Goal: Check status: Check status

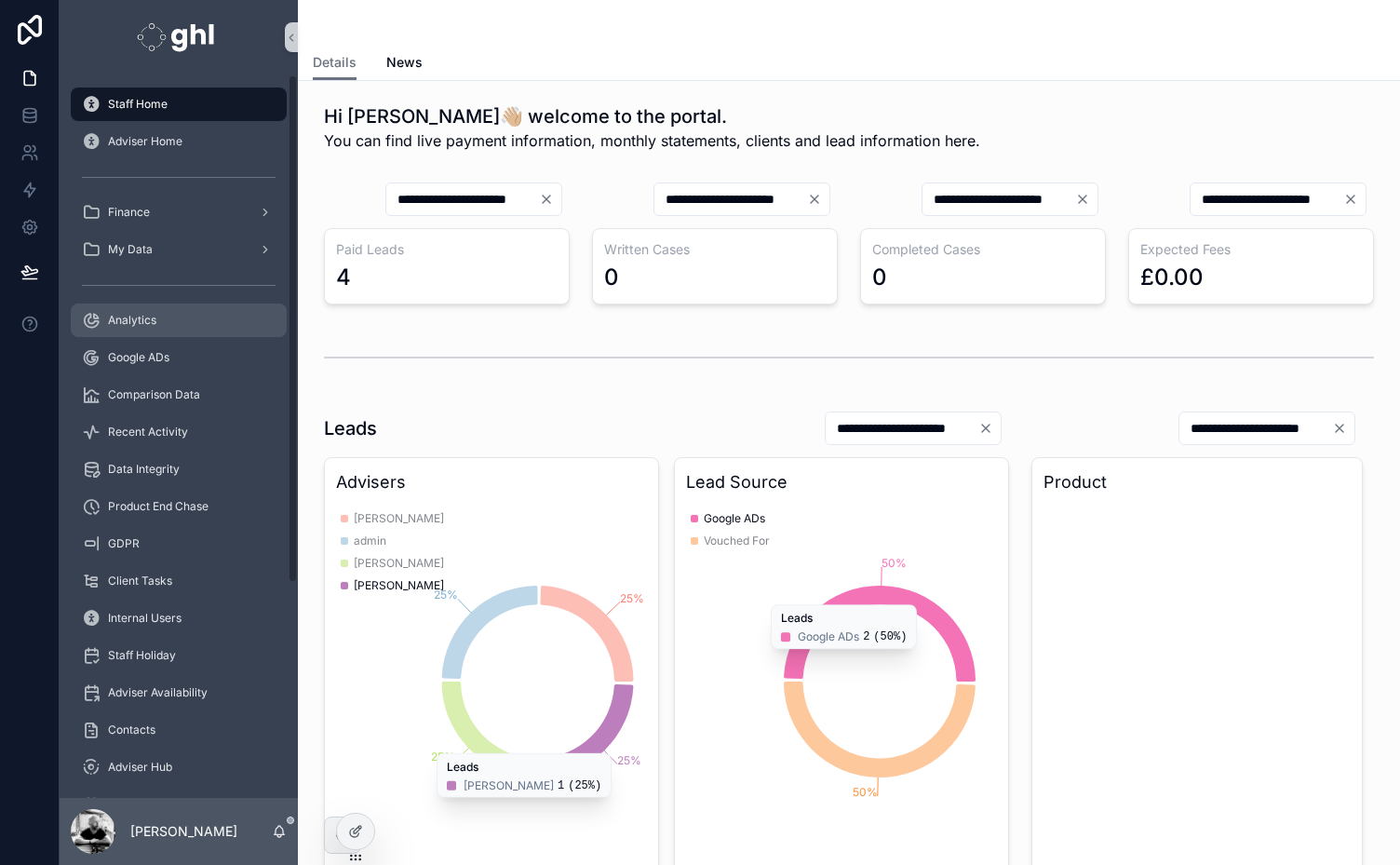
click at [116, 317] on span "Analytics" at bounding box center [132, 319] width 49 height 15
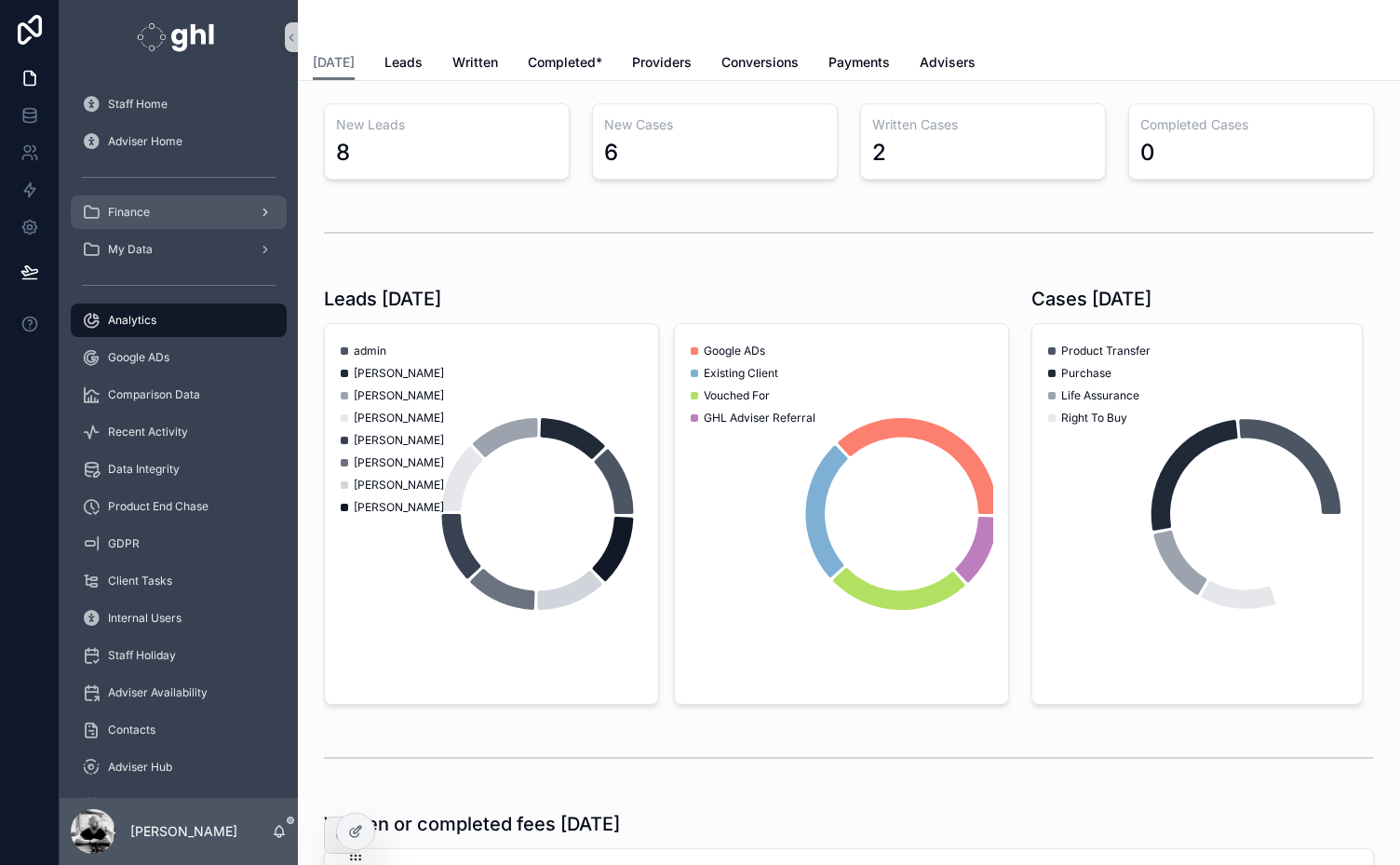
click at [124, 216] on span "Finance" at bounding box center [129, 212] width 42 height 15
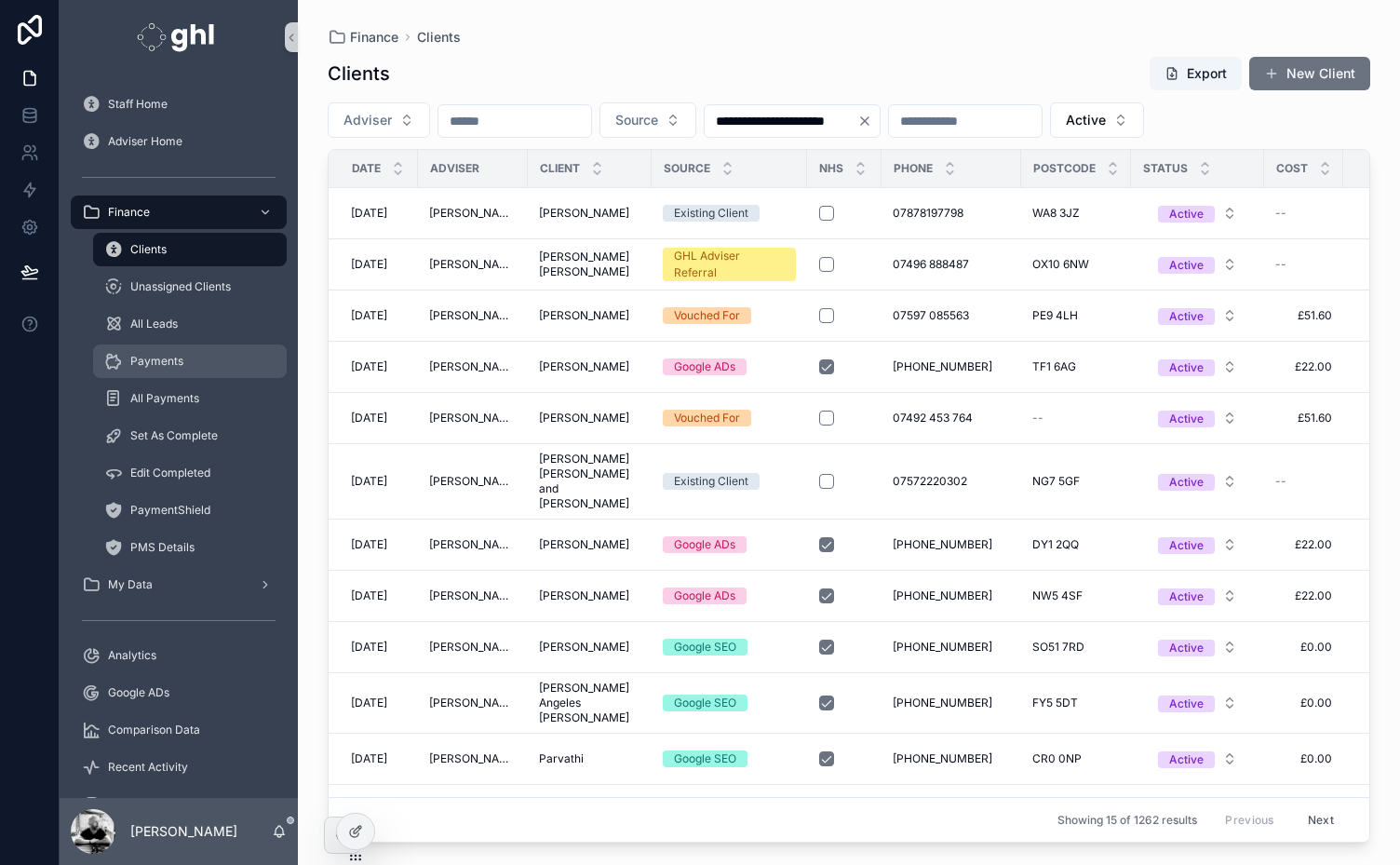
click at [151, 362] on span "Payments" at bounding box center [157, 361] width 53 height 15
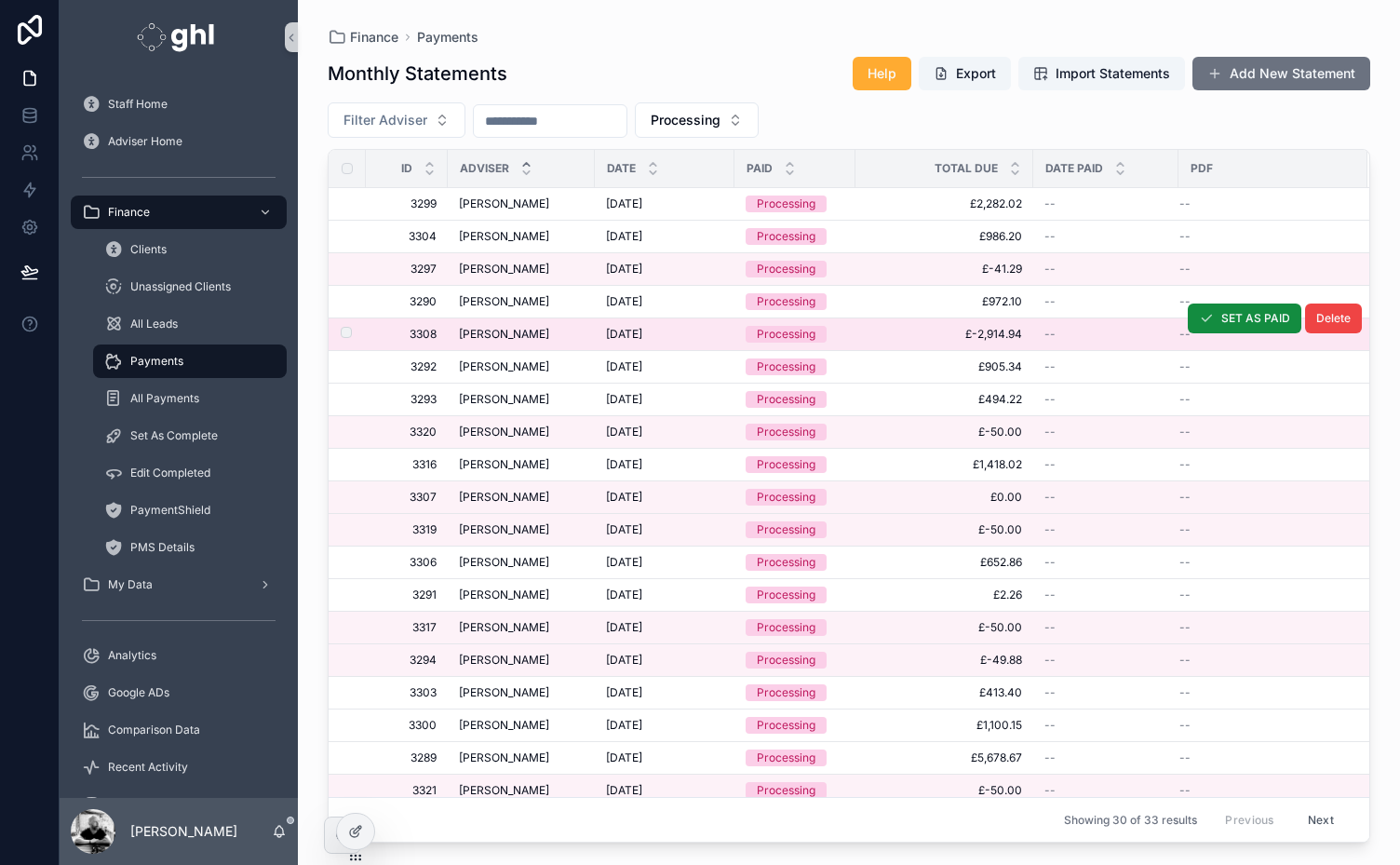
click at [905, 326] on span "£-2,914.94" at bounding box center [945, 333] width 156 height 15
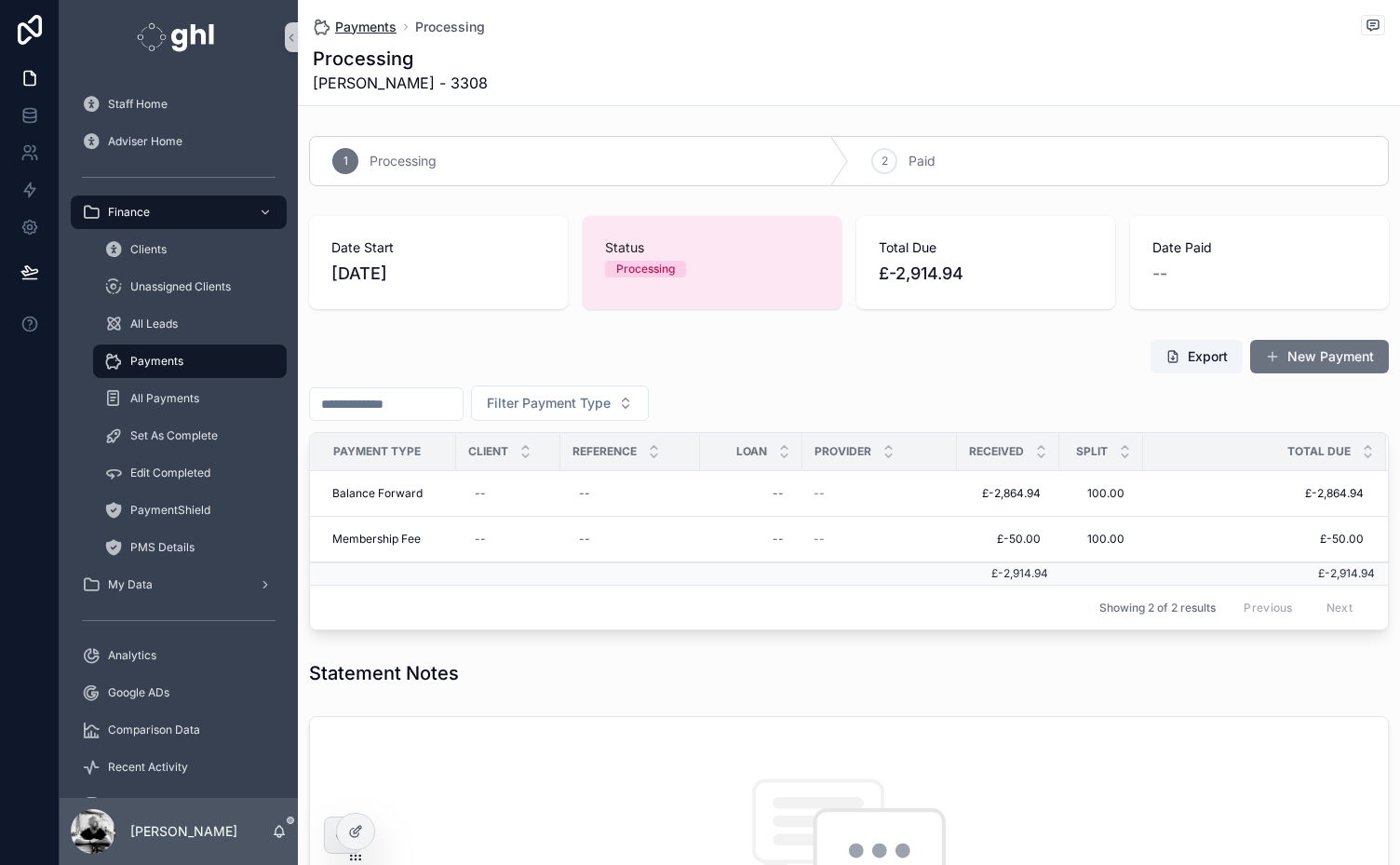
click at [374, 19] on span "Payments" at bounding box center [366, 27] width 62 height 19
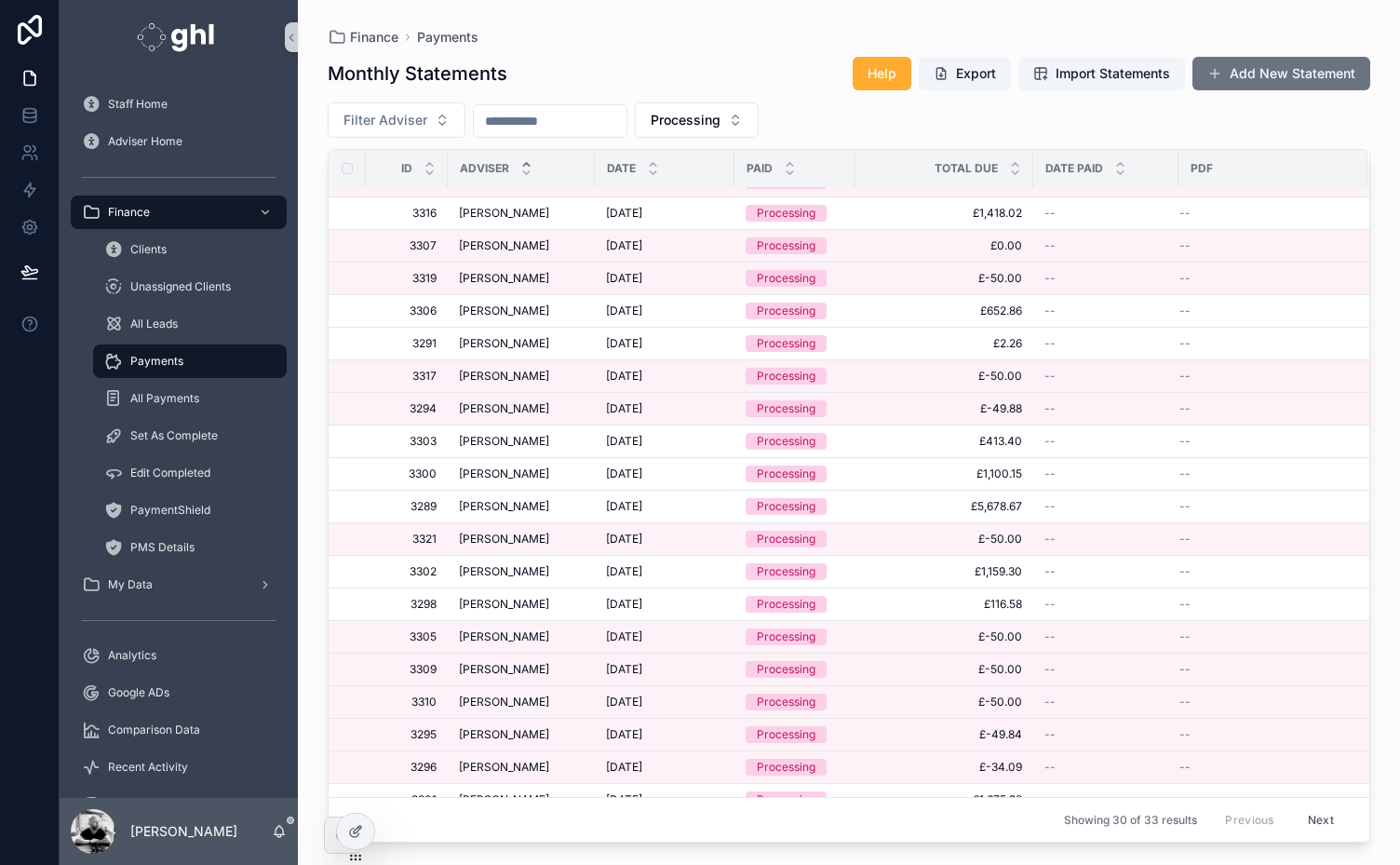
scroll to position [251, 0]
drag, startPoint x: 1383, startPoint y: 415, endPoint x: 1386, endPoint y: 365, distance: 50.1
click at [1386, 365] on div "Finance Payments Monthly Statements Help Export Import Statements Add New State…" at bounding box center [849, 421] width 1103 height 842
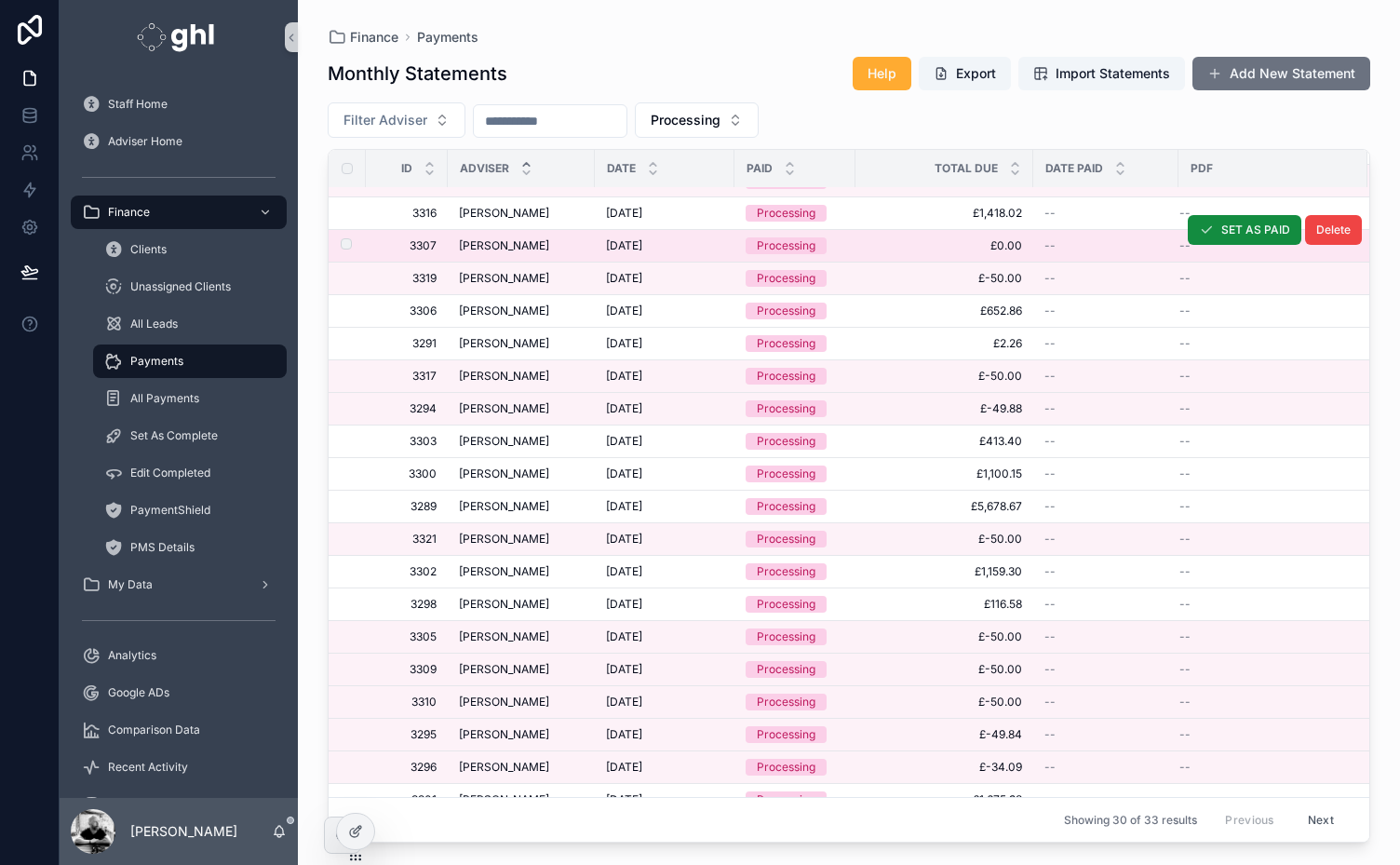
click at [498, 238] on span "[PERSON_NAME]" at bounding box center [504, 245] width 90 height 15
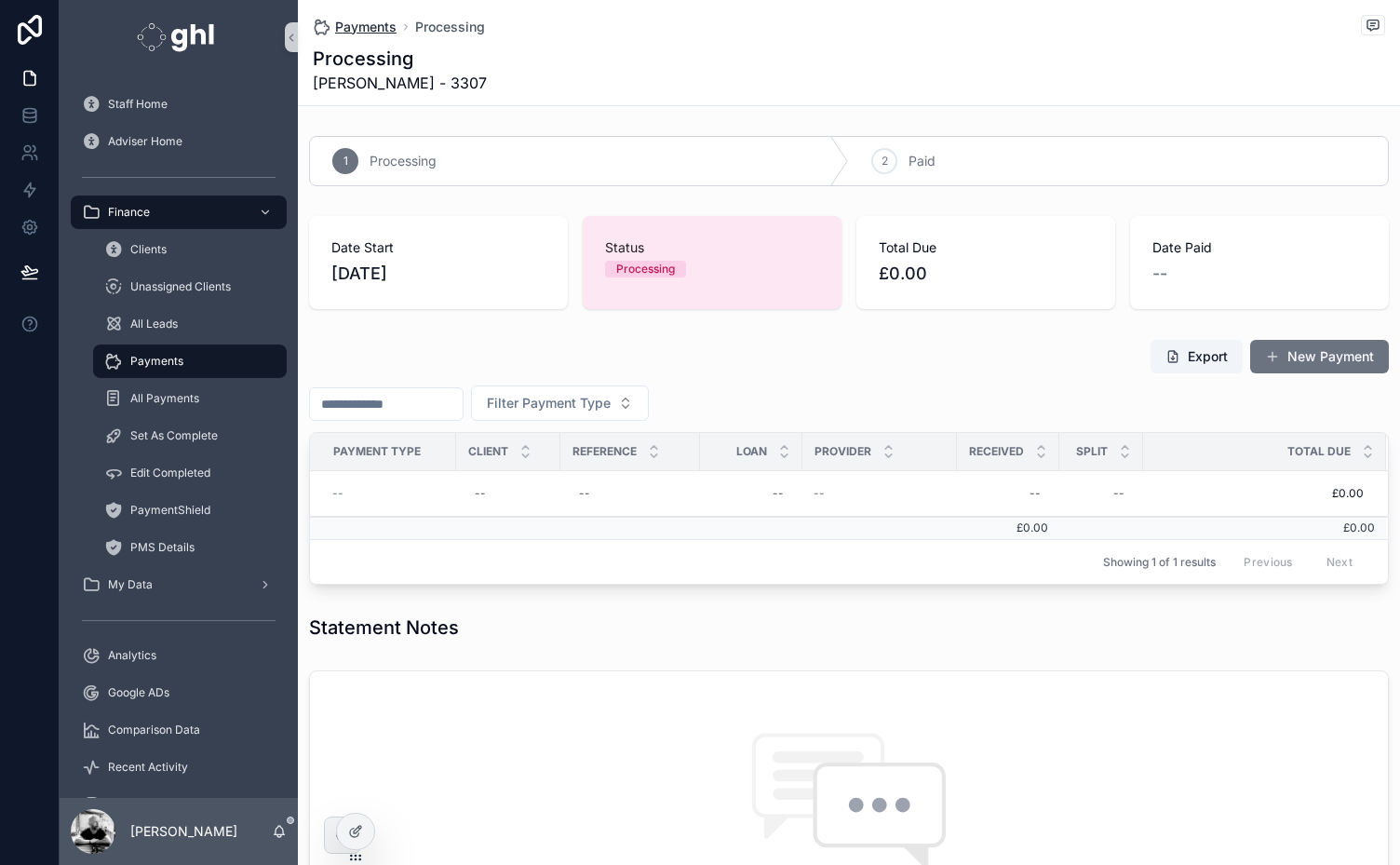
click at [365, 26] on span "Payments" at bounding box center [366, 27] width 62 height 19
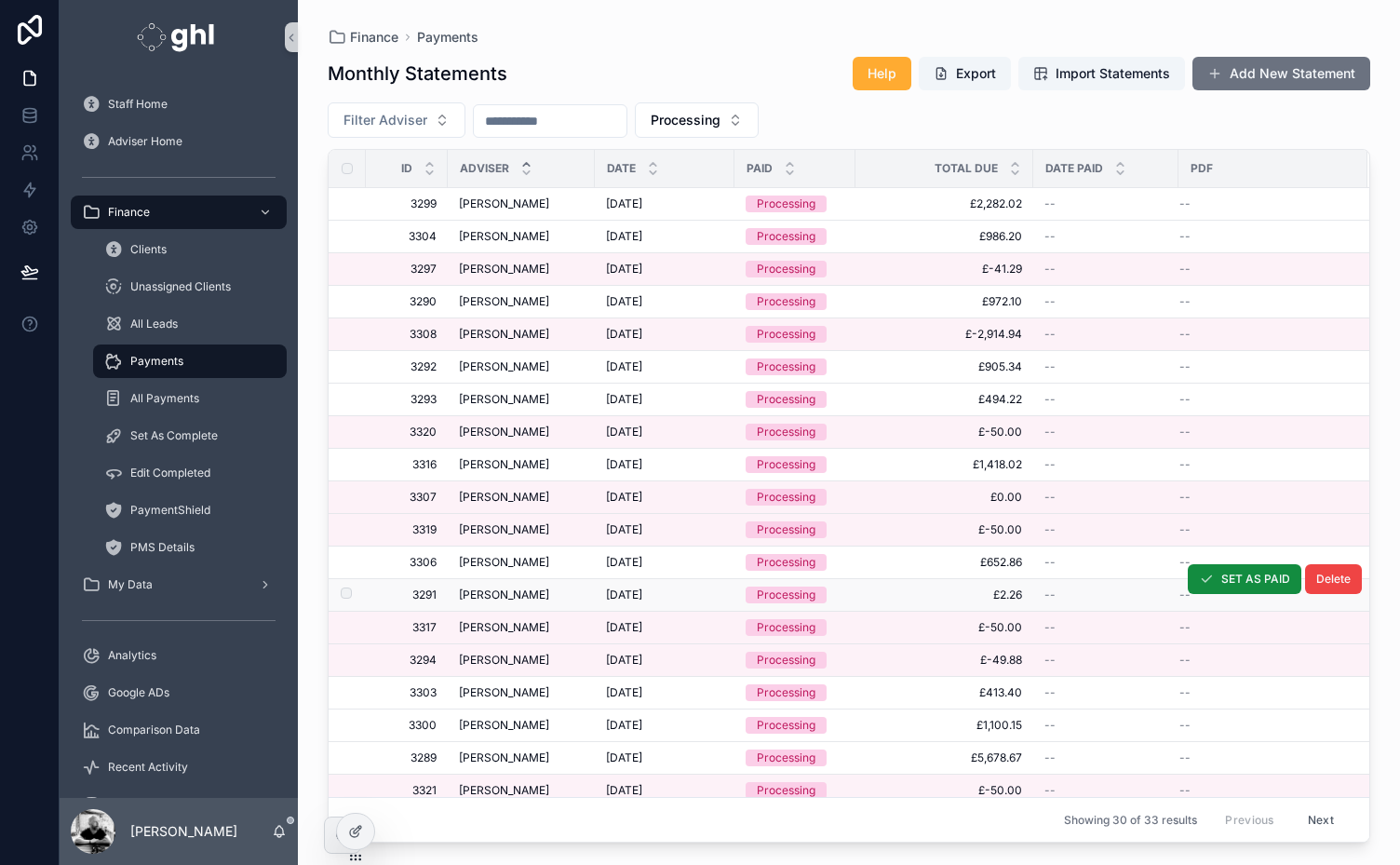
click at [495, 588] on span "[PERSON_NAME]" at bounding box center [504, 595] width 90 height 15
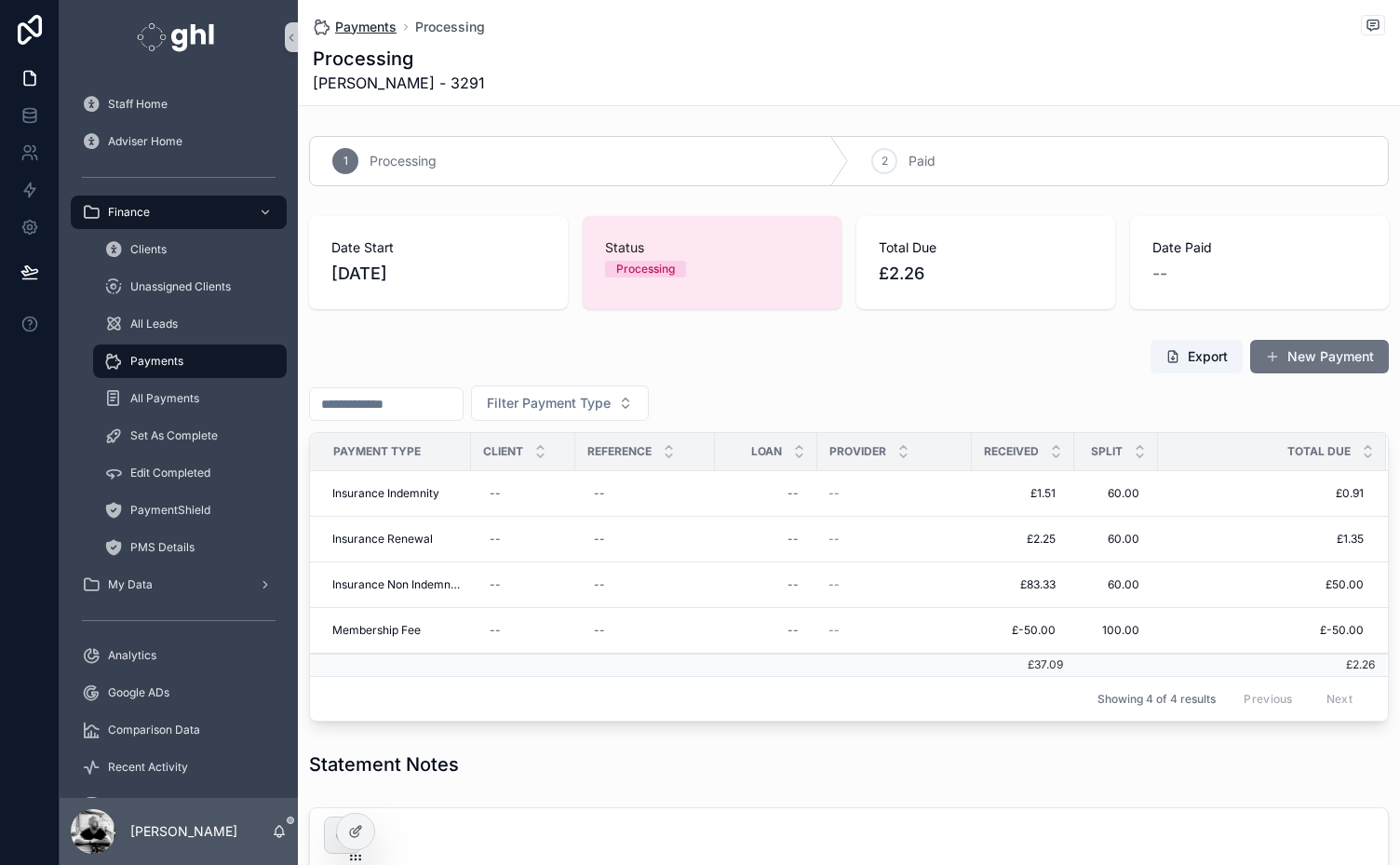
click at [367, 21] on span "Payments" at bounding box center [366, 27] width 62 height 19
